Goal: Transaction & Acquisition: Purchase product/service

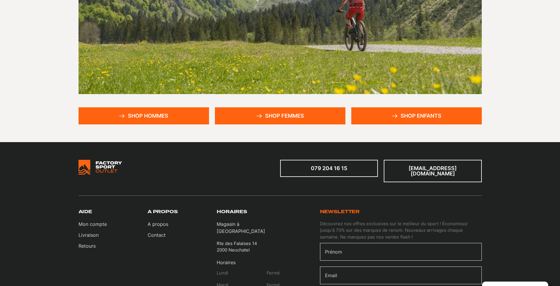
scroll to position [89, 0]
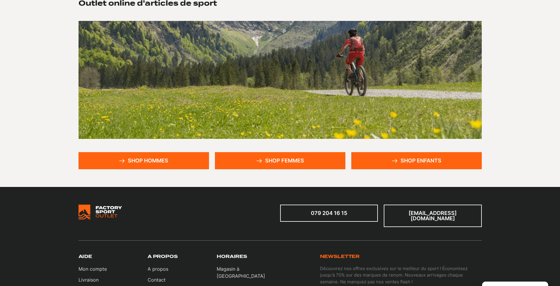
click at [395, 160] on icon at bounding box center [395, 161] width 6 height 4
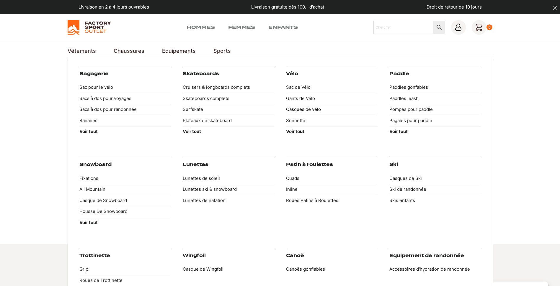
click at [300, 110] on link "Casques de vélo" at bounding box center [332, 109] width 92 height 11
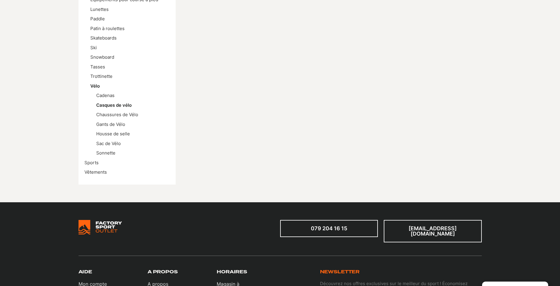
scroll to position [148, 0]
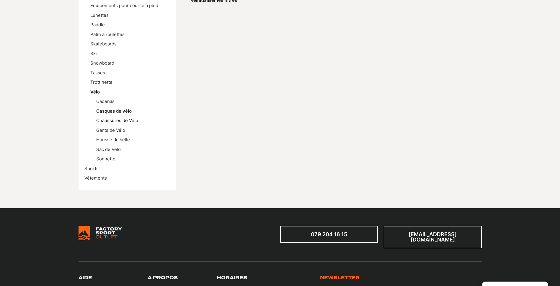
click at [120, 121] on link "Chaussures de Vélo" at bounding box center [117, 121] width 42 height 6
